Goal: Information Seeking & Learning: Check status

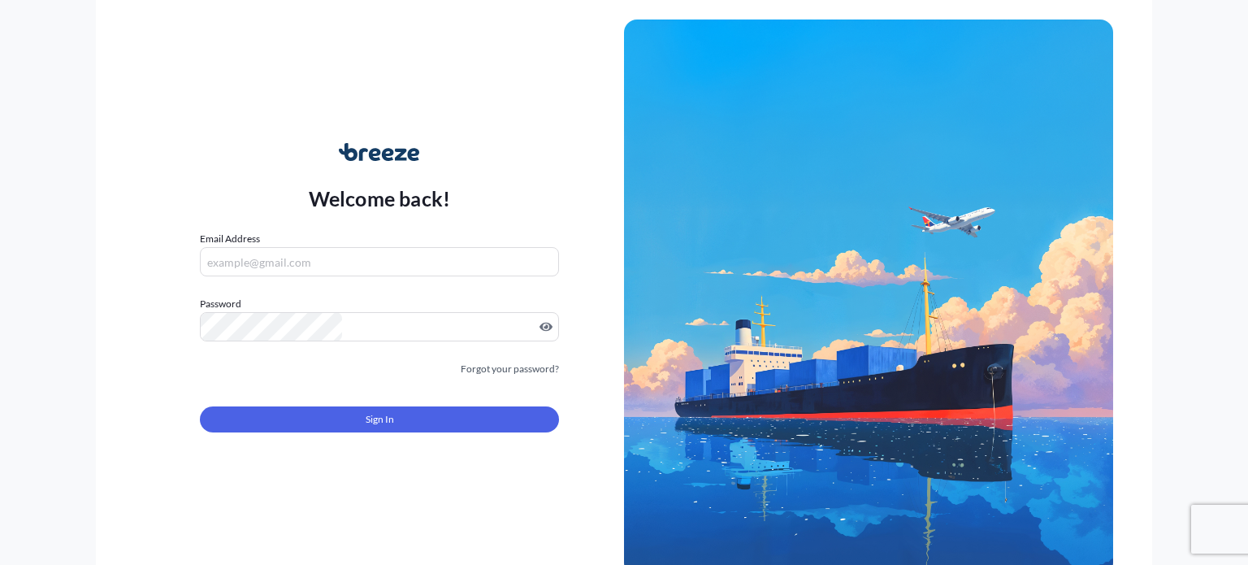
click at [465, 247] on input "Email Address" at bounding box center [379, 261] width 359 height 29
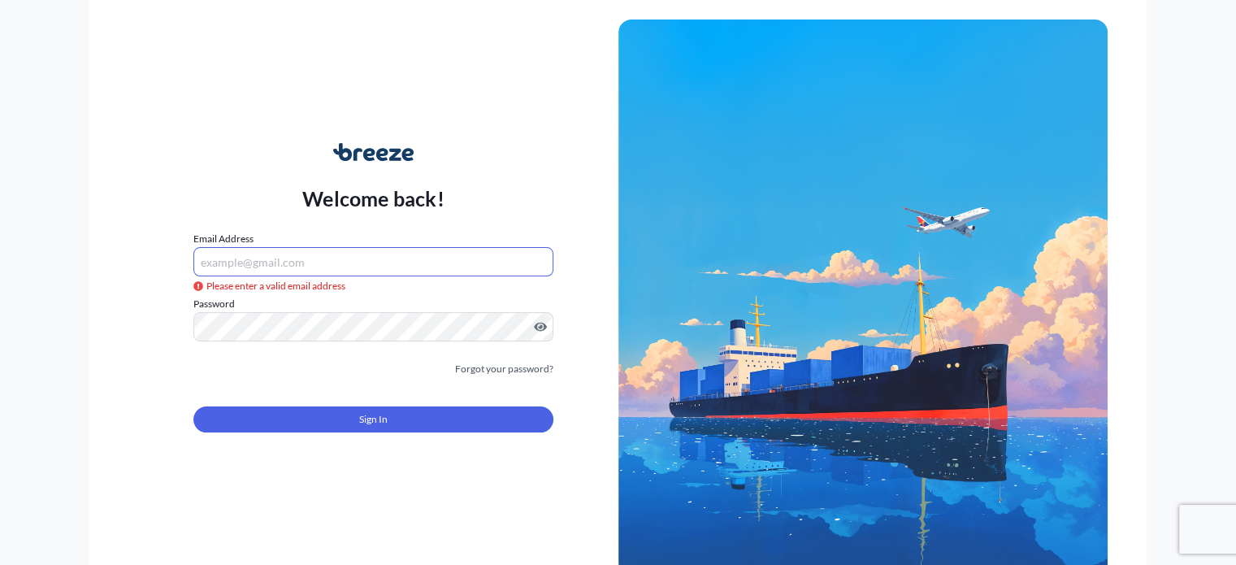
type input "[PERSON_NAME][EMAIL_ADDRESS][DOMAIN_NAME]"
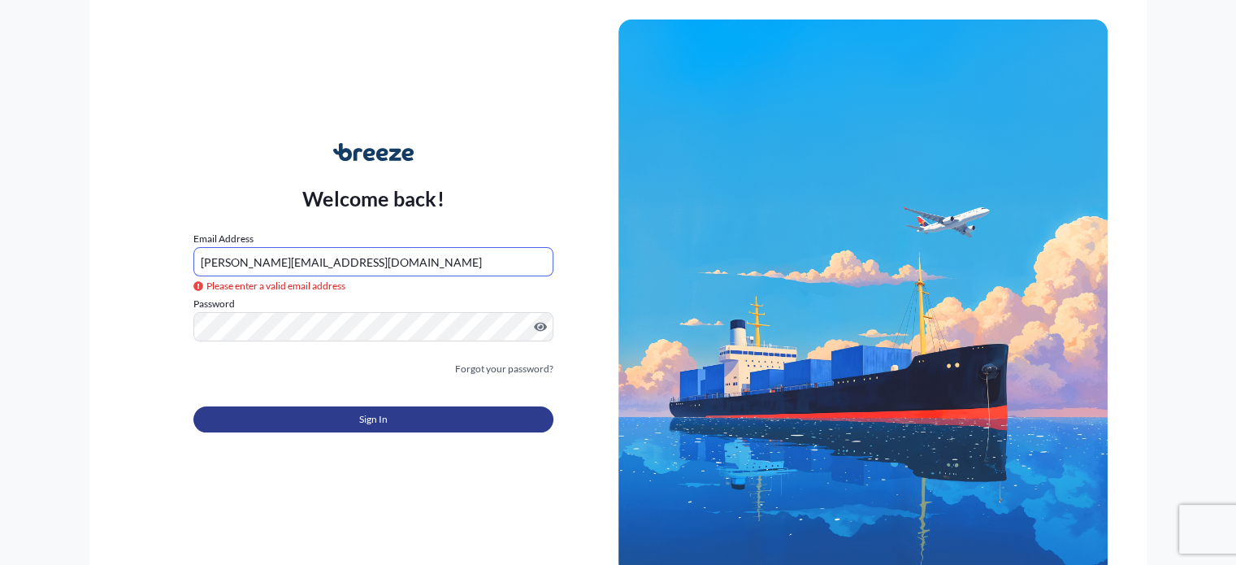
click at [461, 410] on button "Sign In" at bounding box center [372, 419] width 359 height 26
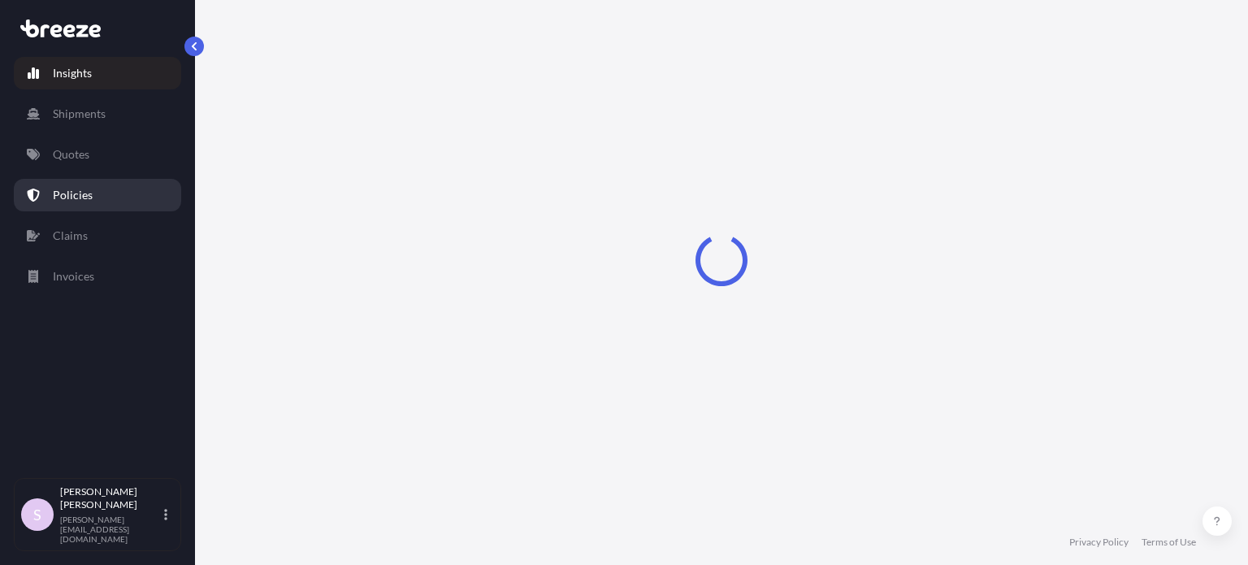
select select "2025"
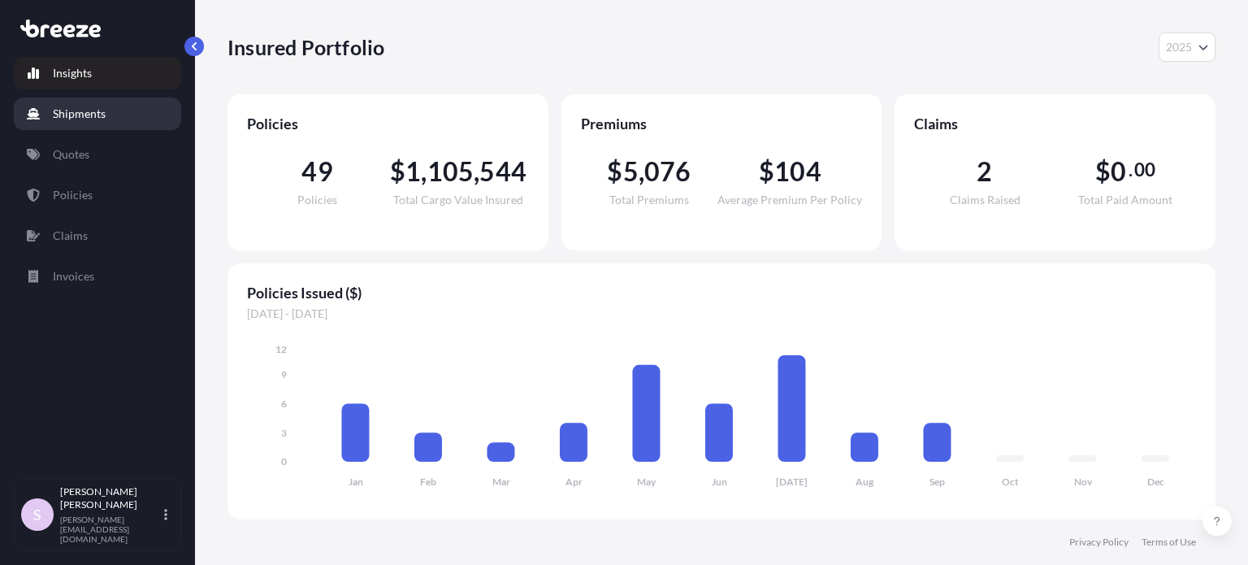
click at [95, 113] on p "Shipments" at bounding box center [79, 114] width 53 height 16
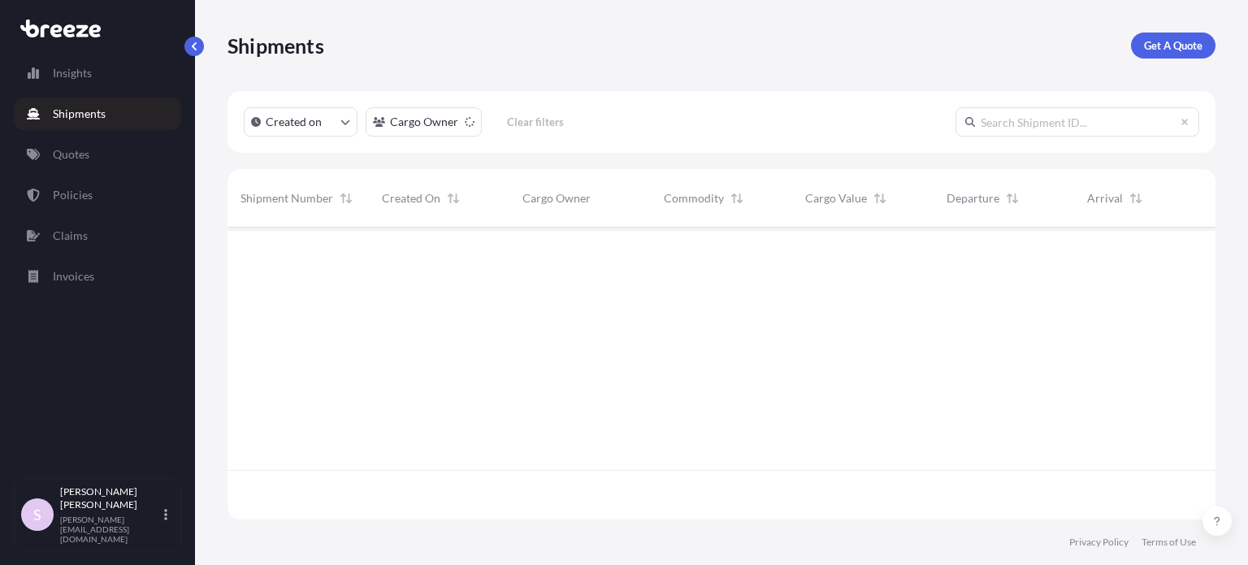
scroll to position [338, 975]
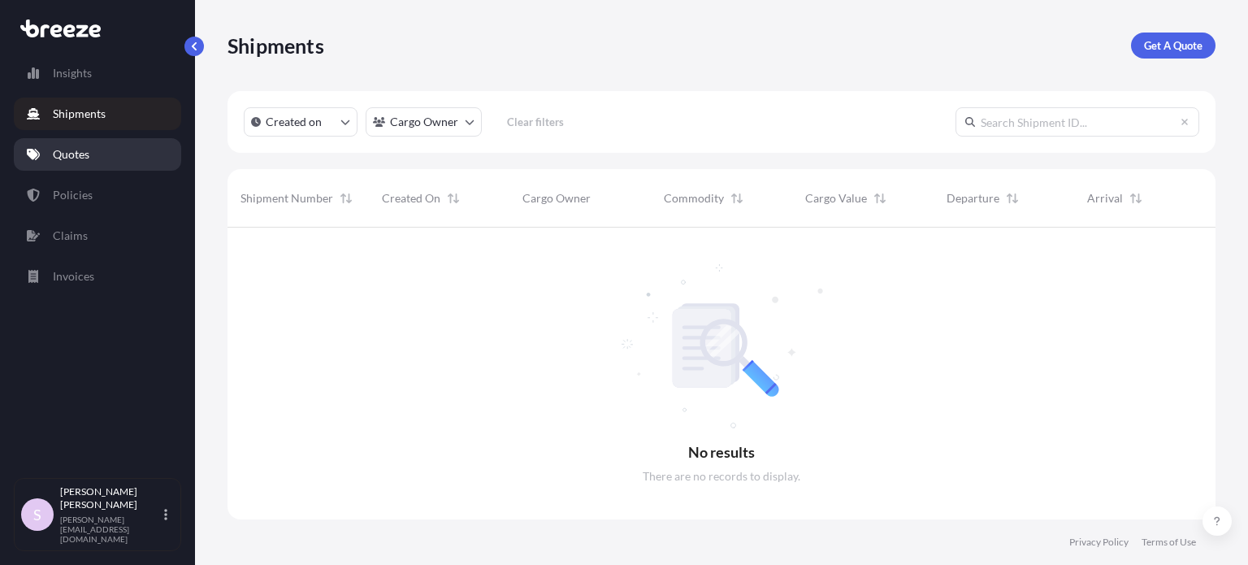
click at [112, 141] on link "Quotes" at bounding box center [97, 154] width 167 height 32
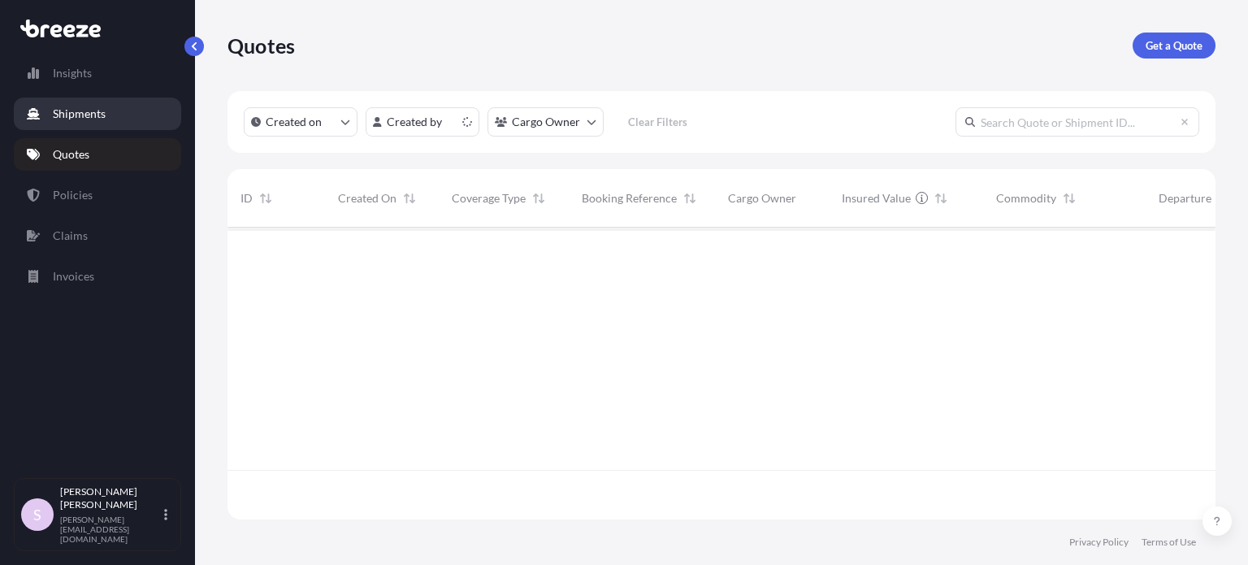
scroll to position [288, 975]
click at [115, 119] on link "Shipments" at bounding box center [97, 113] width 167 height 32
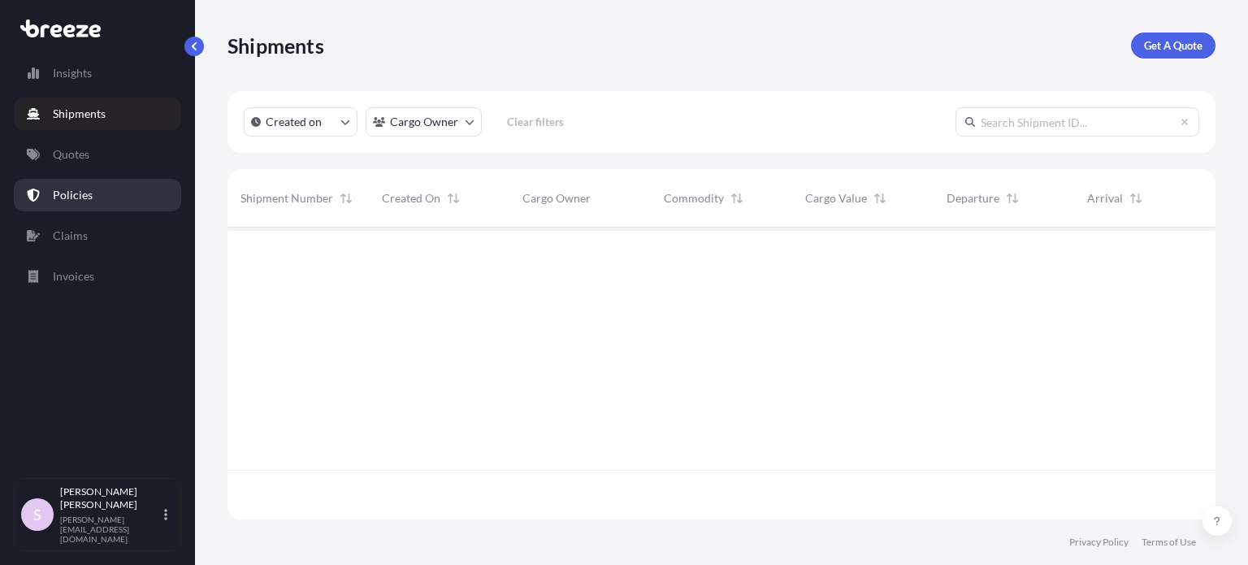
scroll to position [338, 975]
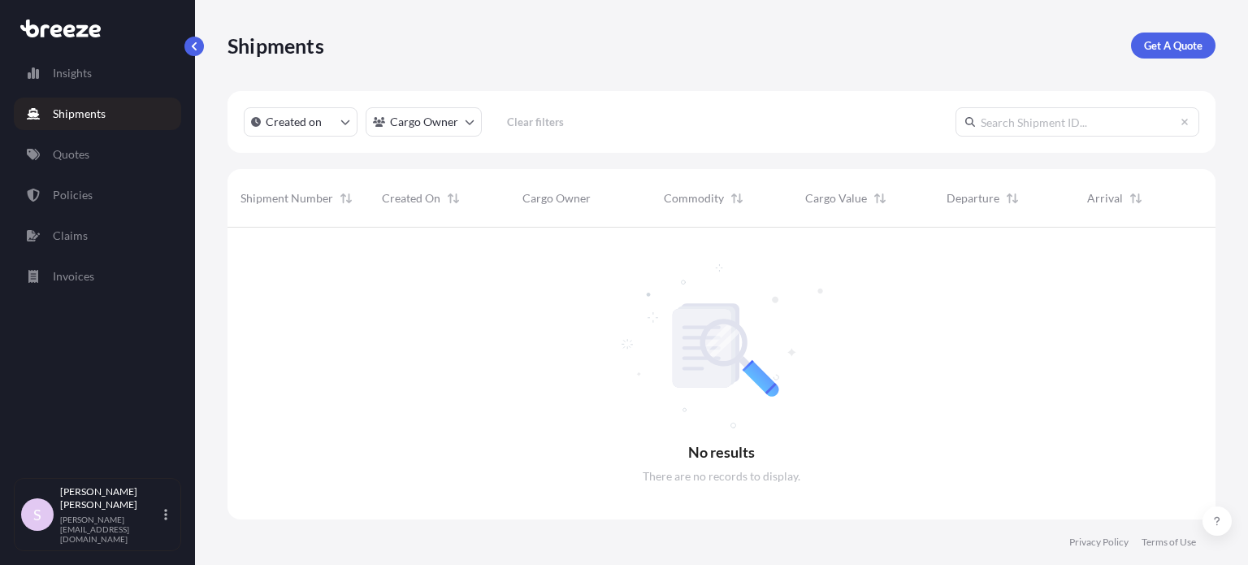
click at [1033, 124] on input "text" at bounding box center [1077, 121] width 244 height 29
paste input "ASST252655"
paste input "BRZ49742"
drag, startPoint x: 1020, startPoint y: 123, endPoint x: 765, endPoint y: 93, distance: 256.8
click at [765, 93] on div "Created on Cargo Owner Clear filters BRZ497425" at bounding box center [721, 122] width 988 height 62
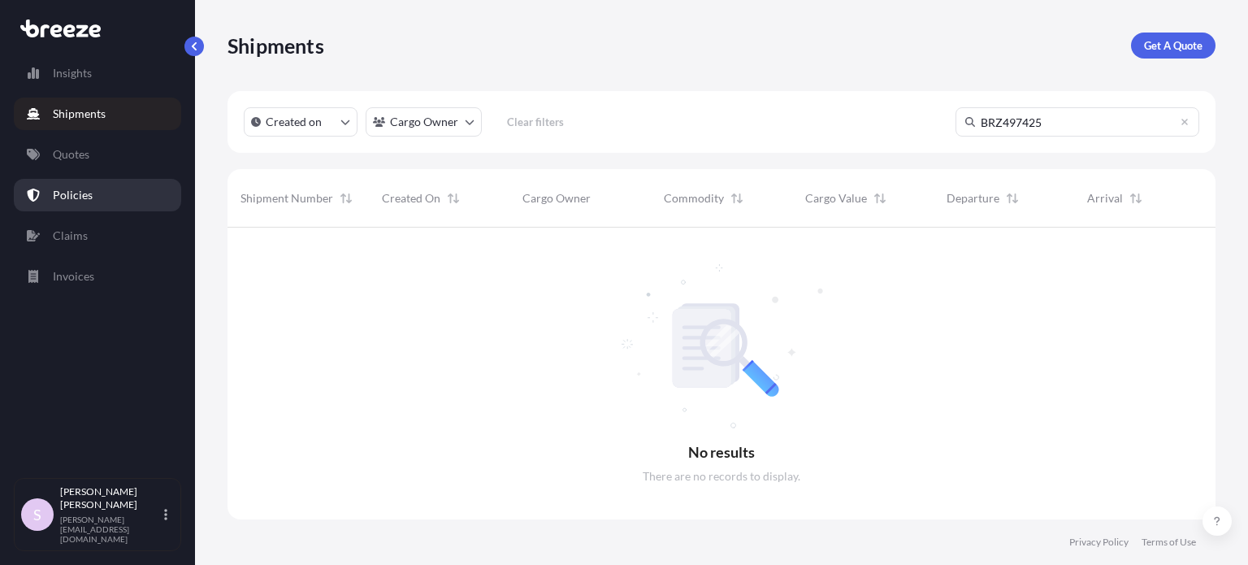
type input "BRZ497425"
click at [77, 191] on p "Policies" at bounding box center [73, 195] width 40 height 16
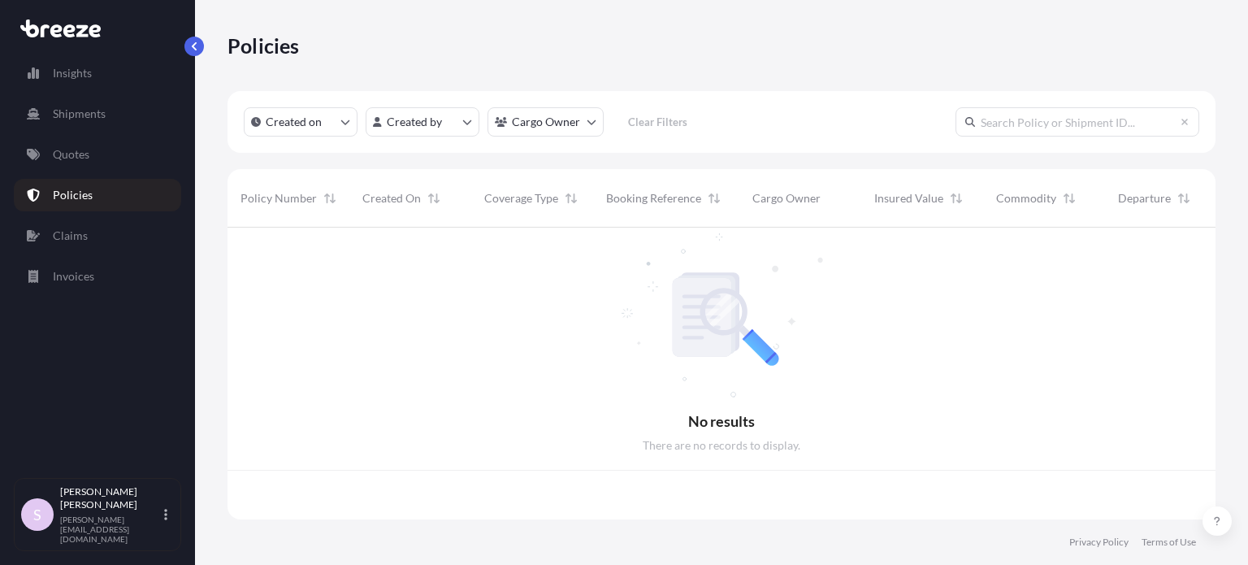
scroll to position [288, 975]
click at [1029, 116] on input "text" at bounding box center [1077, 121] width 244 height 29
paste input "BRZ497425"
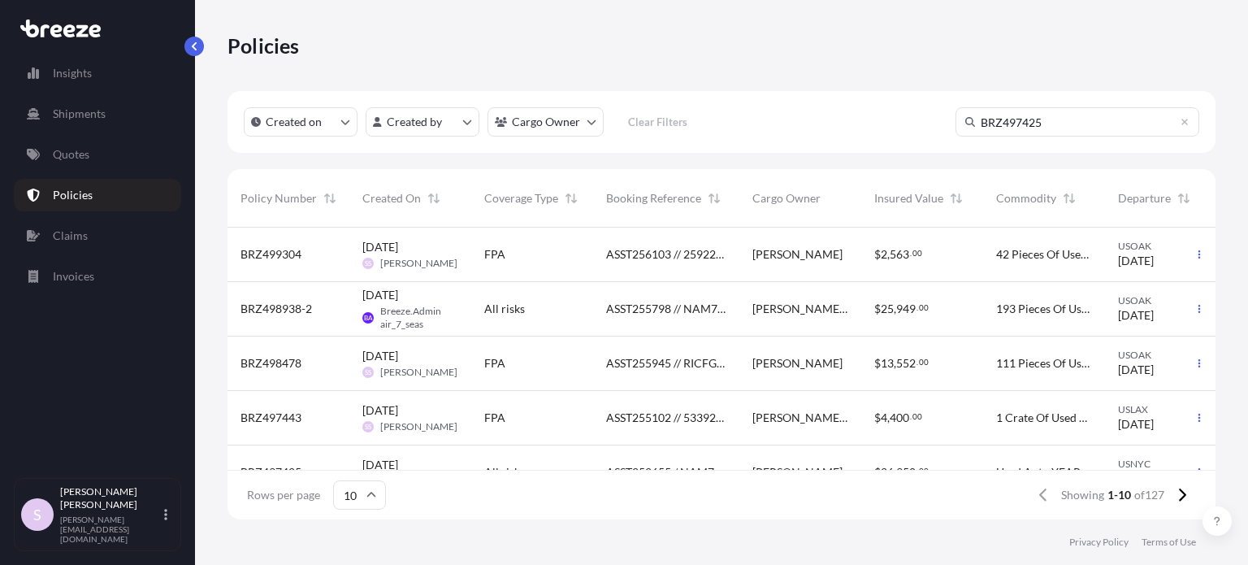
type input "BRZ497425"
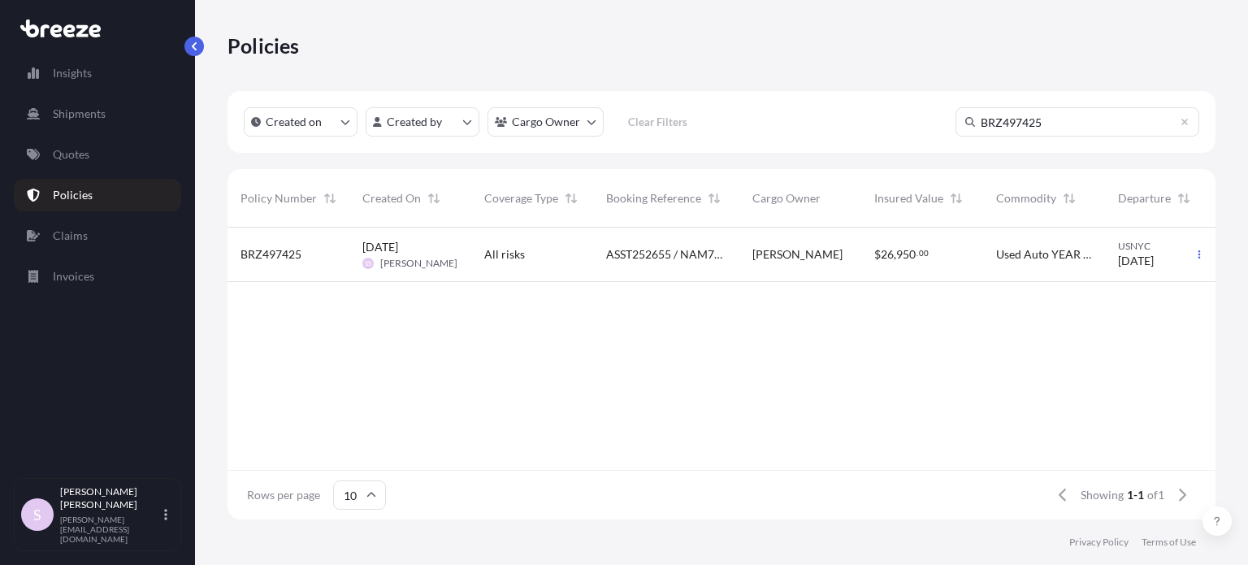
click at [933, 249] on div "$ 26 , 950 . 00" at bounding box center [922, 254] width 96 height 16
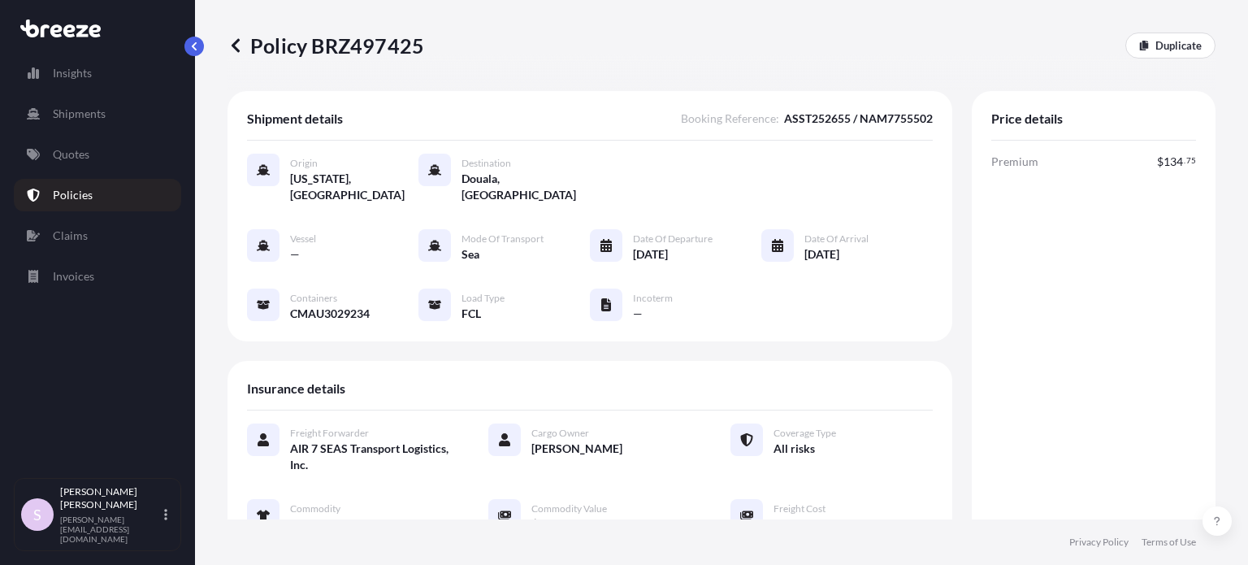
click at [236, 46] on icon at bounding box center [235, 45] width 16 height 16
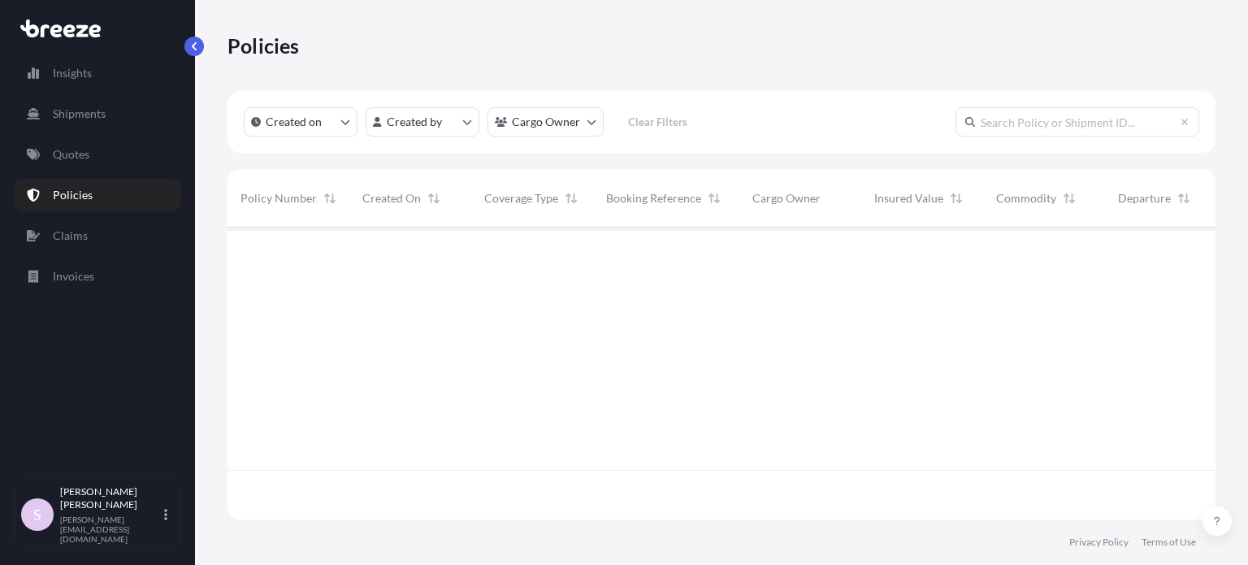
scroll to position [288, 975]
click at [1021, 123] on input "text" at bounding box center [1077, 121] width 244 height 29
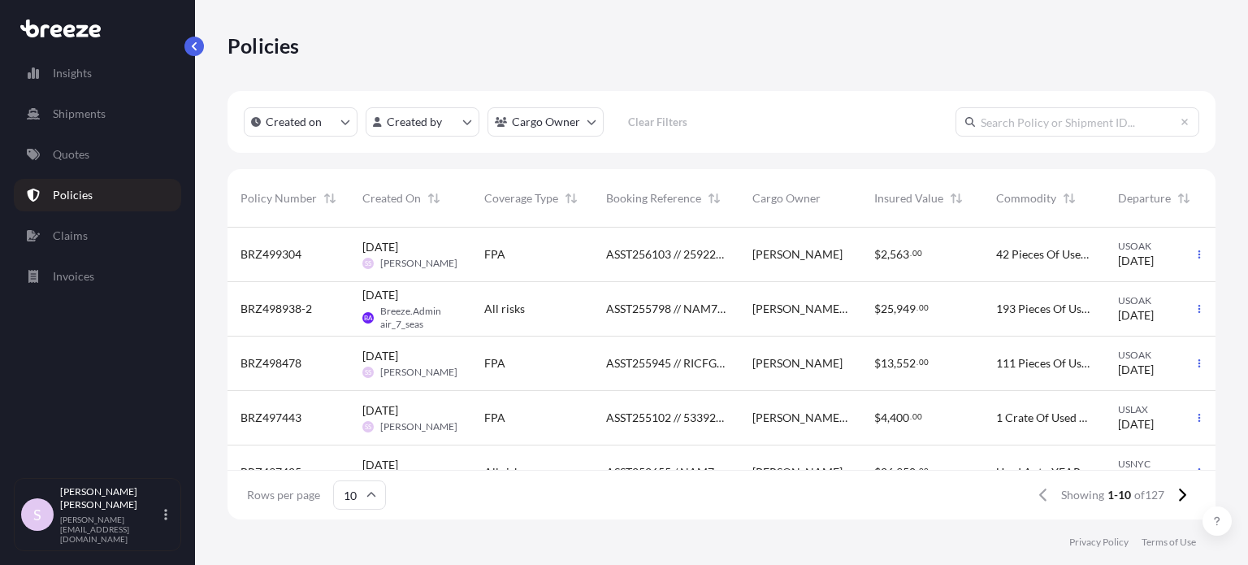
click at [1030, 128] on input "text" at bounding box center [1077, 121] width 244 height 29
click at [913, 85] on div "Policies" at bounding box center [721, 45] width 988 height 91
click at [1057, 126] on input "text" at bounding box center [1077, 121] width 244 height 29
click at [907, 128] on div "Created on Created by Cargo Owner Clear Filters" at bounding box center [721, 122] width 988 height 62
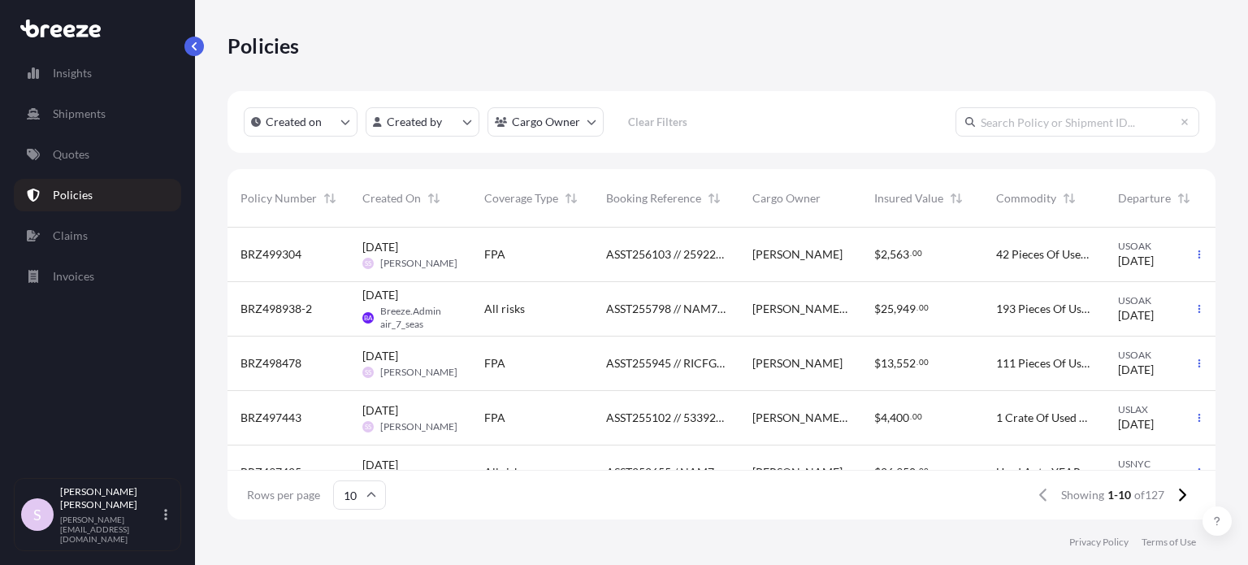
click at [1038, 130] on input "text" at bounding box center [1077, 121] width 244 height 29
click at [897, 119] on div "Created on Created by Cargo Owner Clear Filters" at bounding box center [721, 122] width 988 height 62
click at [1032, 121] on input "text" at bounding box center [1077, 121] width 244 height 29
click at [292, 253] on span "BRZ499304" at bounding box center [270, 254] width 61 height 16
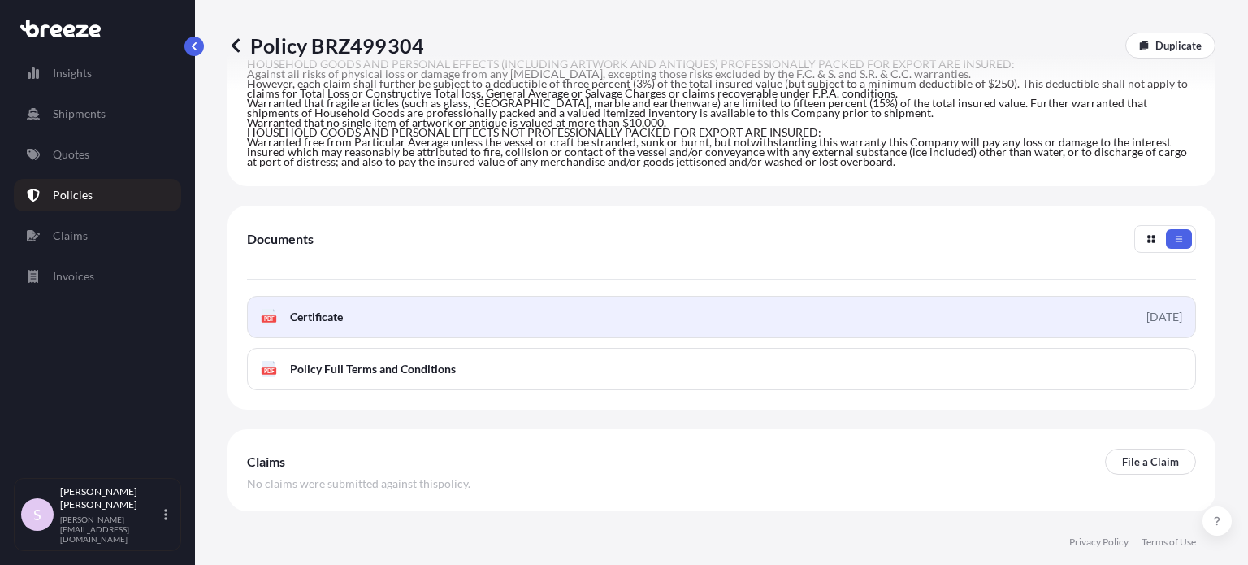
scroll to position [695, 0]
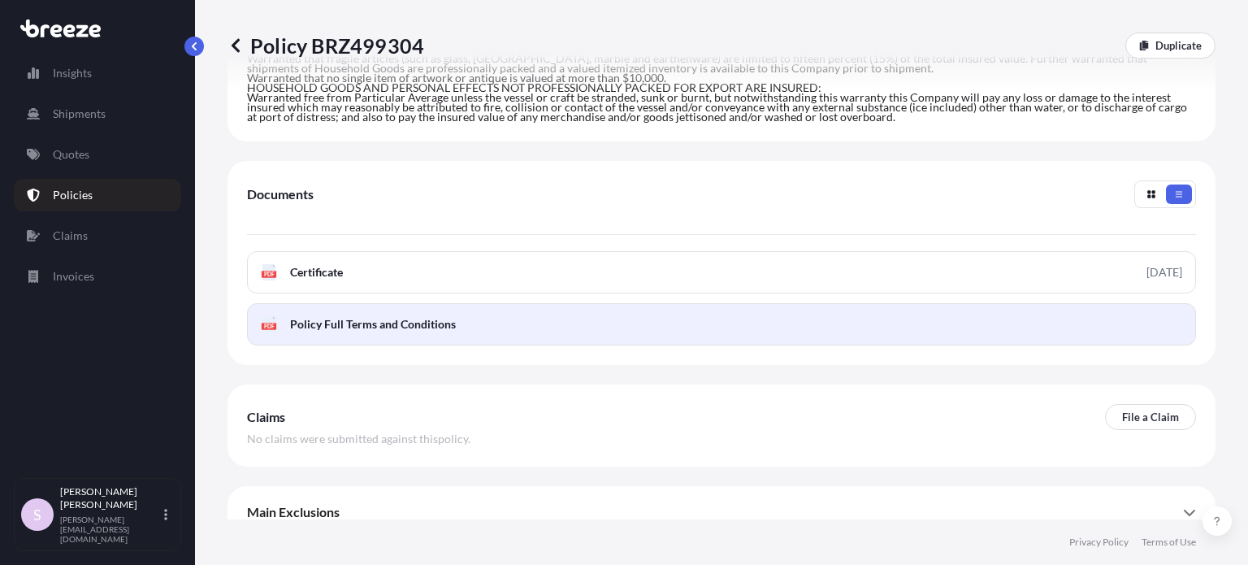
click at [346, 316] on span "Policy Full Terms and Conditions" at bounding box center [373, 324] width 166 height 16
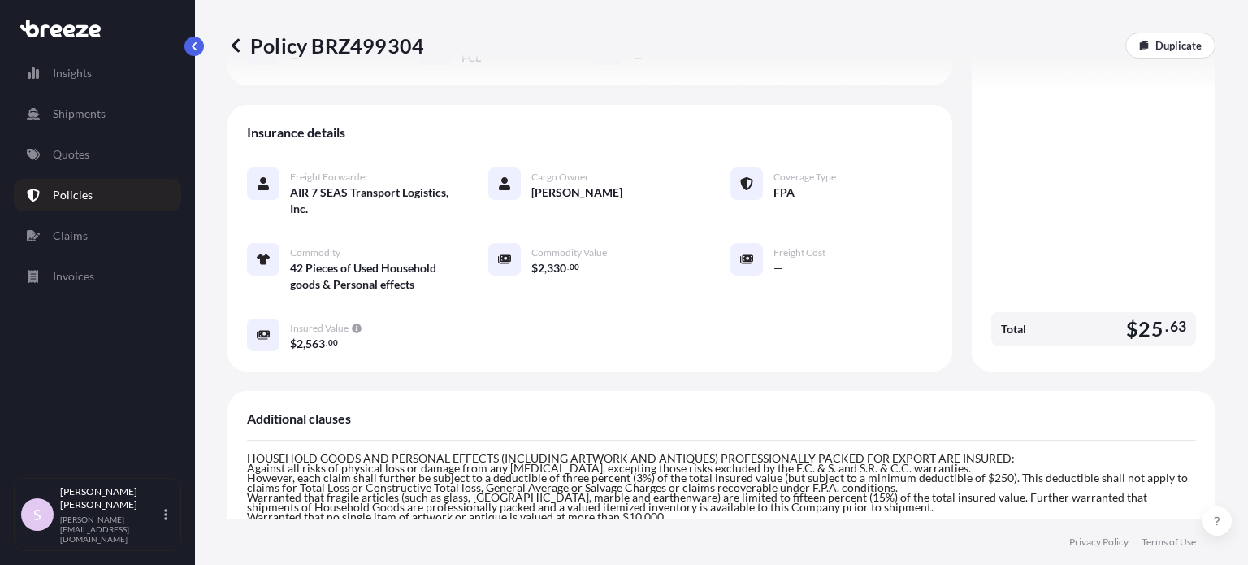
scroll to position [0, 0]
